Goal: Communication & Community: Share content

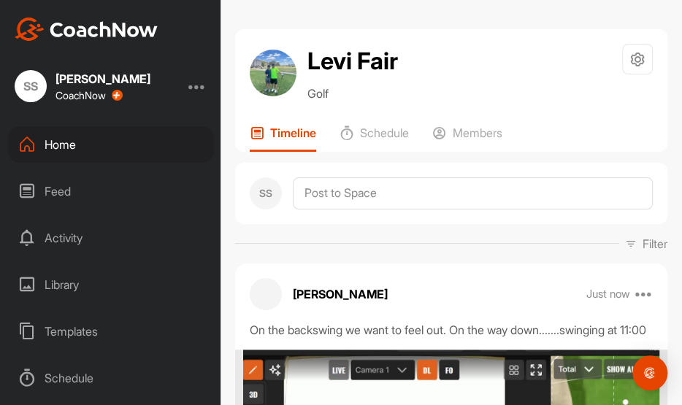
scroll to position [168, 0]
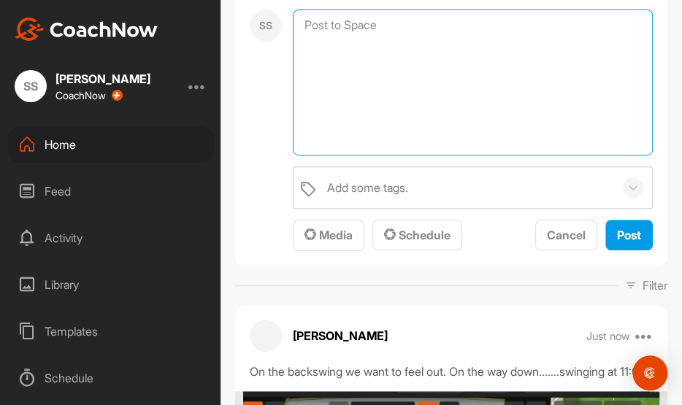
click at [404, 28] on textarea at bounding box center [473, 82] width 360 height 146
click at [543, 26] on textarea "With the driver we want to feel......sweep noot chopping" at bounding box center [473, 82] width 360 height 146
type textarea "With the driver we want to feel......sweep not chopping"
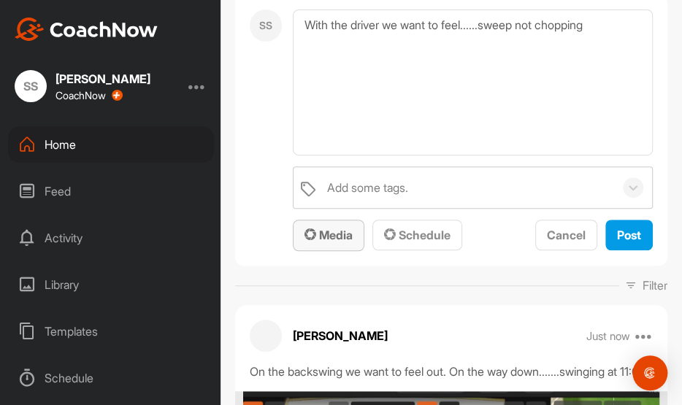
click at [334, 235] on span "Media" at bounding box center [329, 235] width 48 height 15
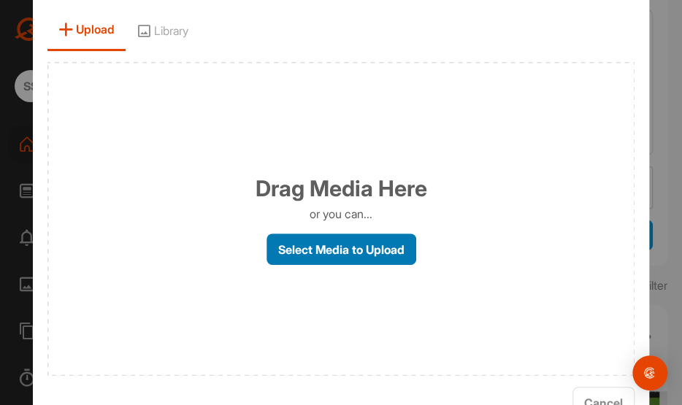
click at [395, 250] on label "Select Media to Upload" at bounding box center [342, 249] width 150 height 31
click at [0, 0] on input "Select Media to Upload" at bounding box center [0, 0] width 0 height 0
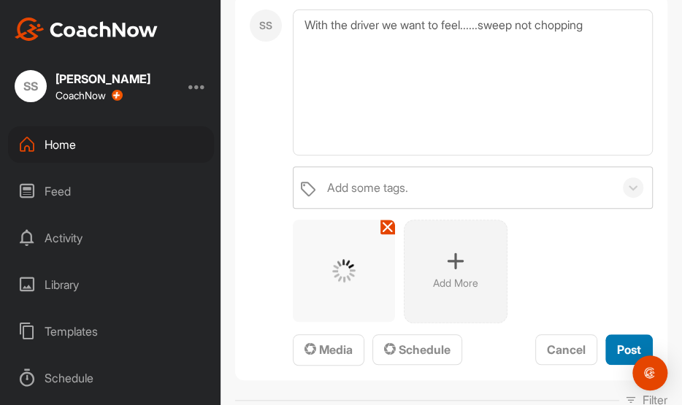
click at [621, 343] on span "Post" at bounding box center [629, 350] width 24 height 15
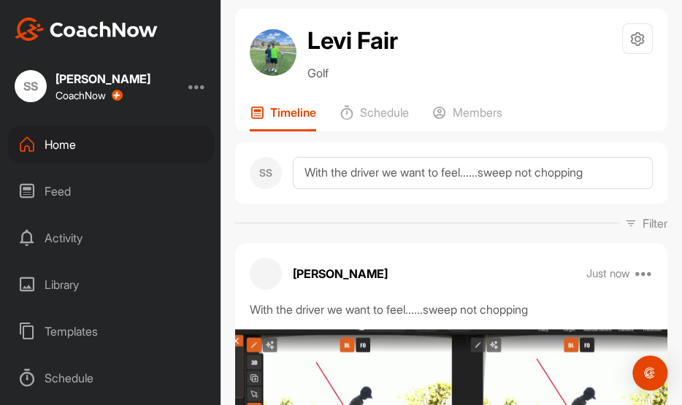
scroll to position [0, 0]
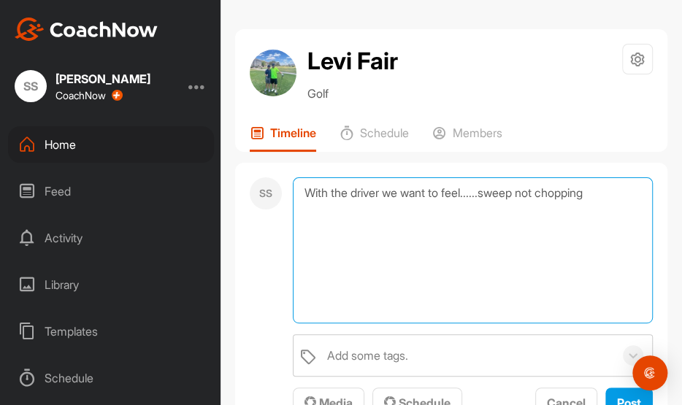
click at [477, 187] on textarea "With the driver we want to feel......sweep not chopping" at bounding box center [473, 250] width 360 height 146
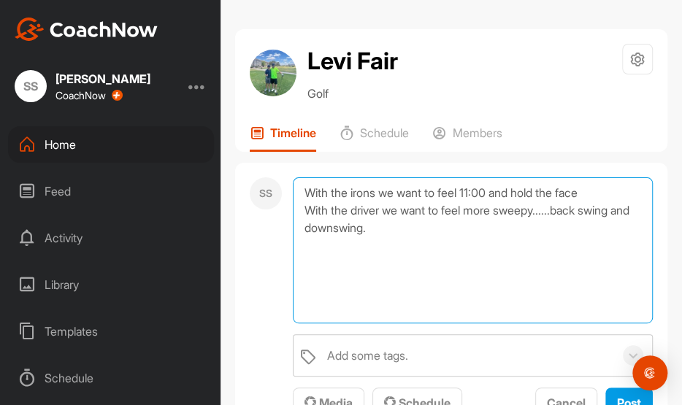
click at [302, 189] on textarea "With the irons we want to feel 11:00 and hold the face With the driver we want …" at bounding box center [473, 250] width 360 height 146
click at [305, 212] on textarea "-With the irons we want to feel 11:00 and hold the face With the driver we want…" at bounding box center [473, 250] width 360 height 146
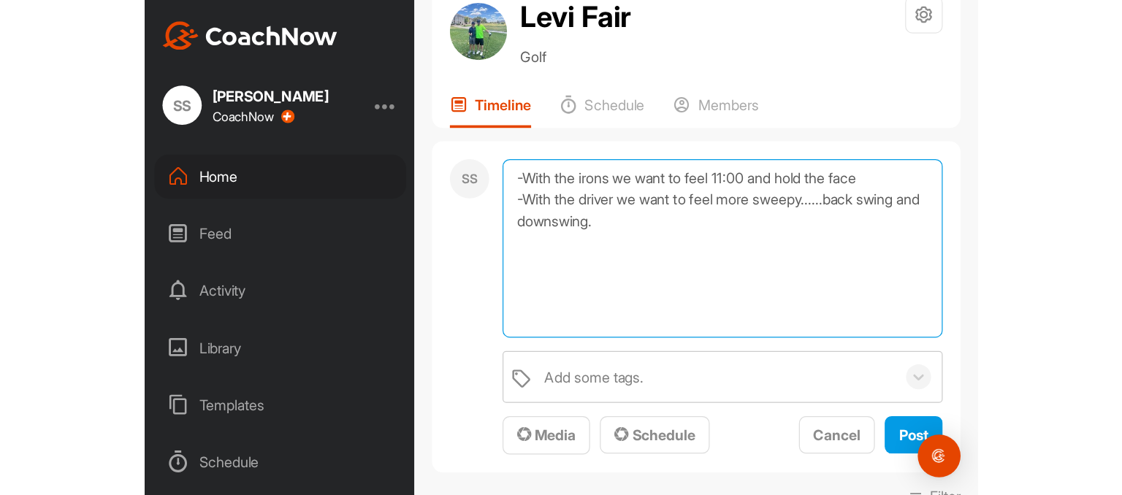
scroll to position [84, 0]
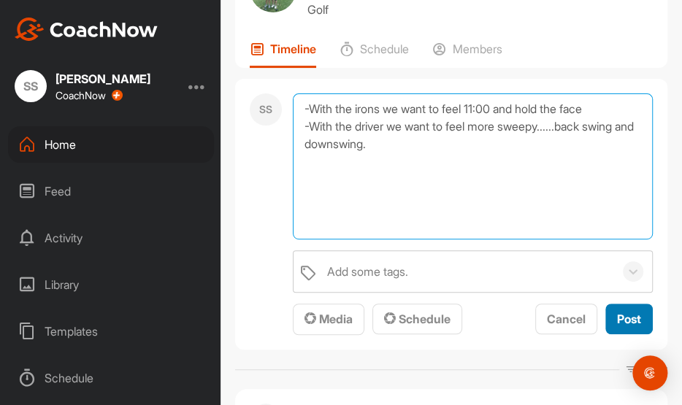
type textarea "-With the irons we want to feel 11:00 and hold the face -With the driver we wan…"
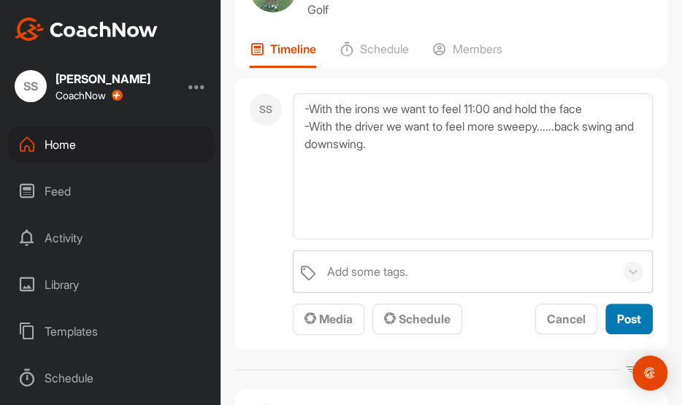
click at [619, 321] on span "Post" at bounding box center [629, 319] width 24 height 15
